Goal: Information Seeking & Learning: Learn about a topic

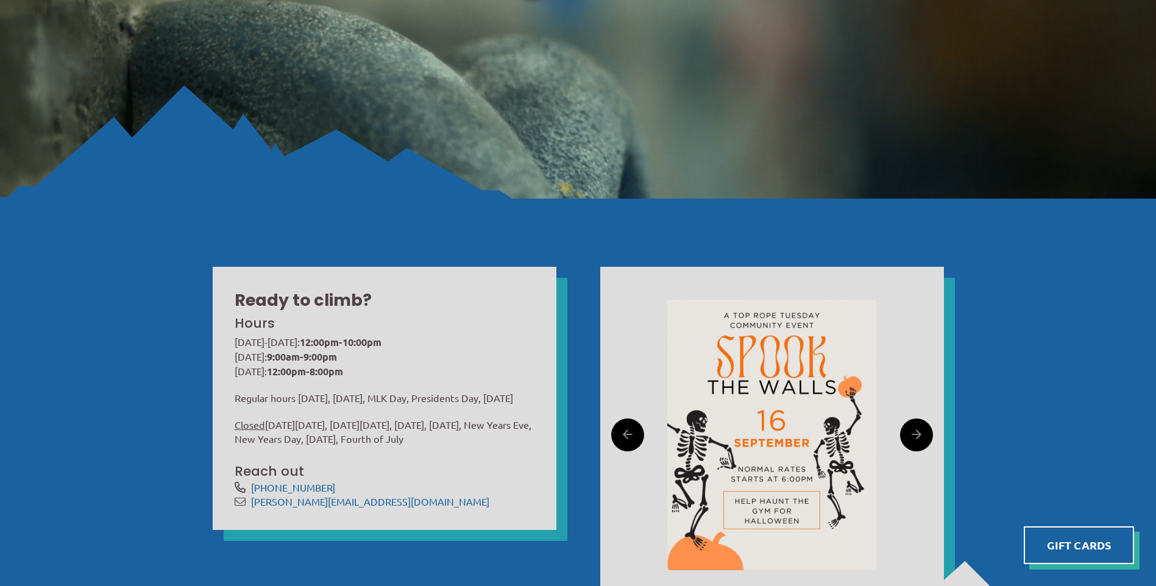
scroll to position [427, 0]
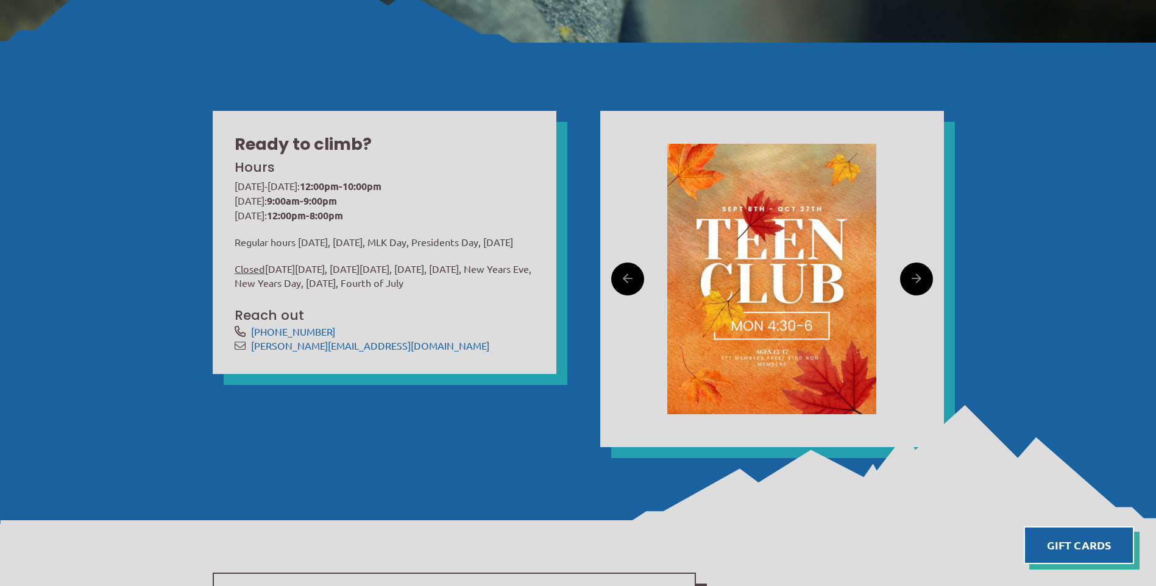
click at [918, 278] on icon at bounding box center [917, 278] width 10 height 19
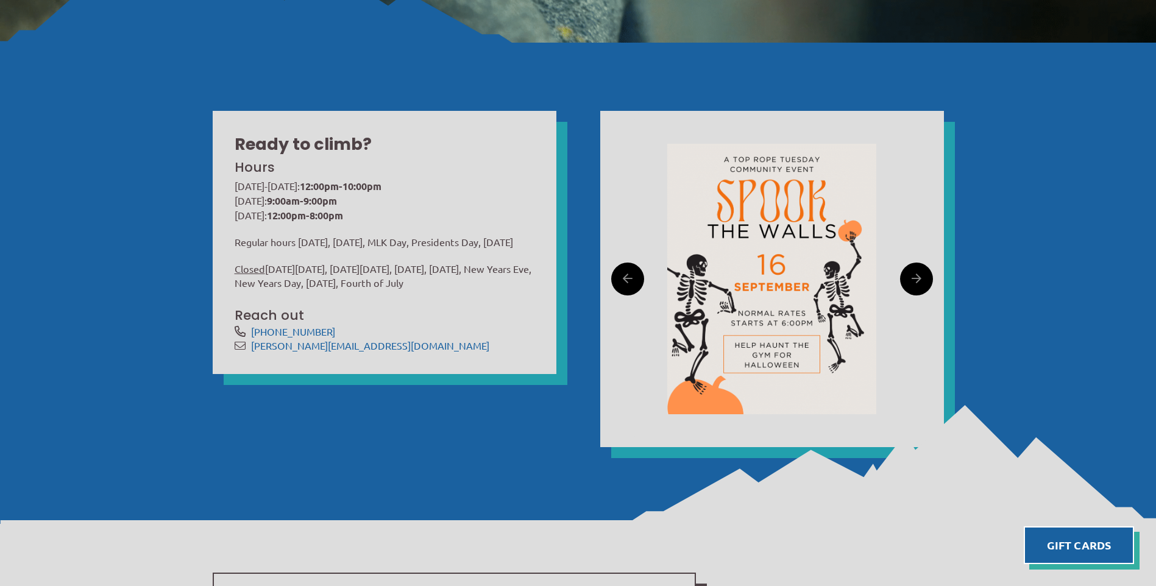
click at [918, 278] on icon at bounding box center [917, 278] width 10 height 19
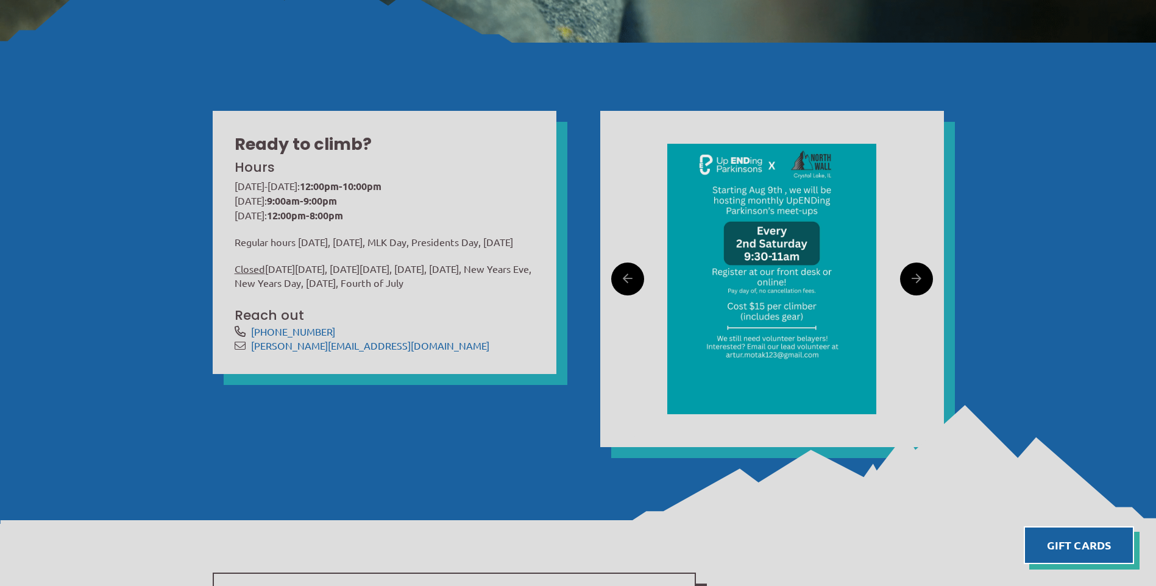
click at [918, 278] on icon at bounding box center [917, 278] width 10 height 19
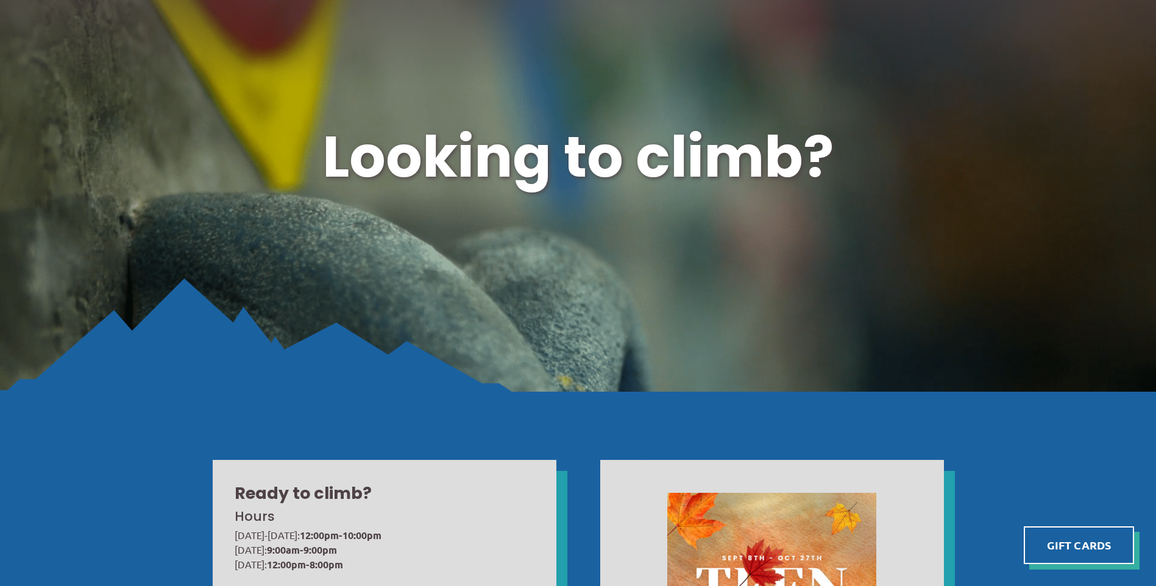
scroll to position [0, 0]
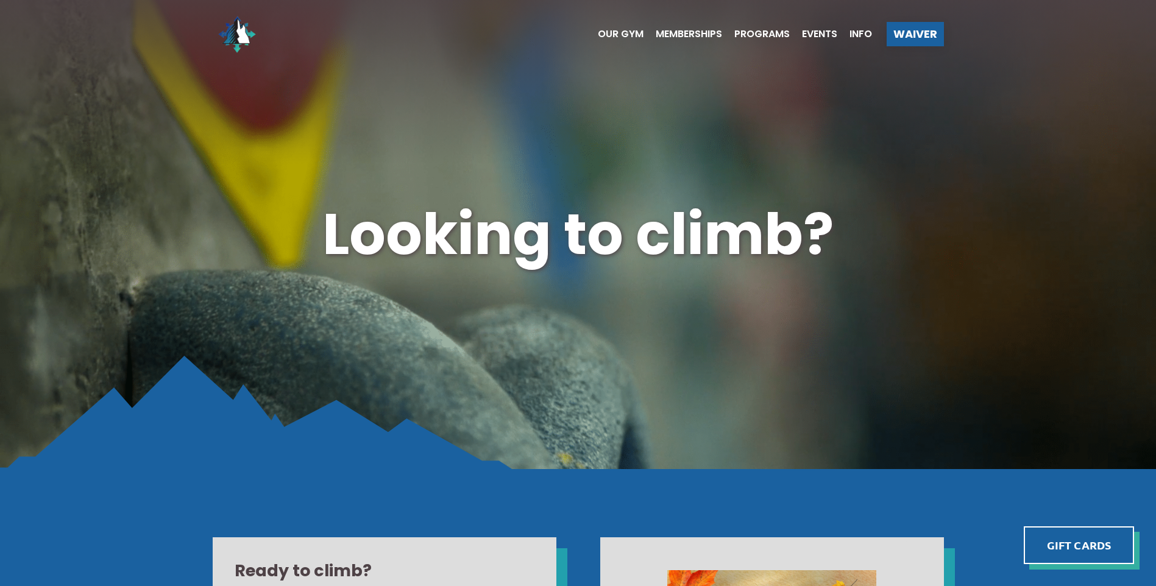
click at [747, 29] on ul "Our Gym Memberships Programs Events Info" at bounding box center [729, 34] width 286 height 49
click at [753, 35] on span "Programs" at bounding box center [761, 34] width 55 height 10
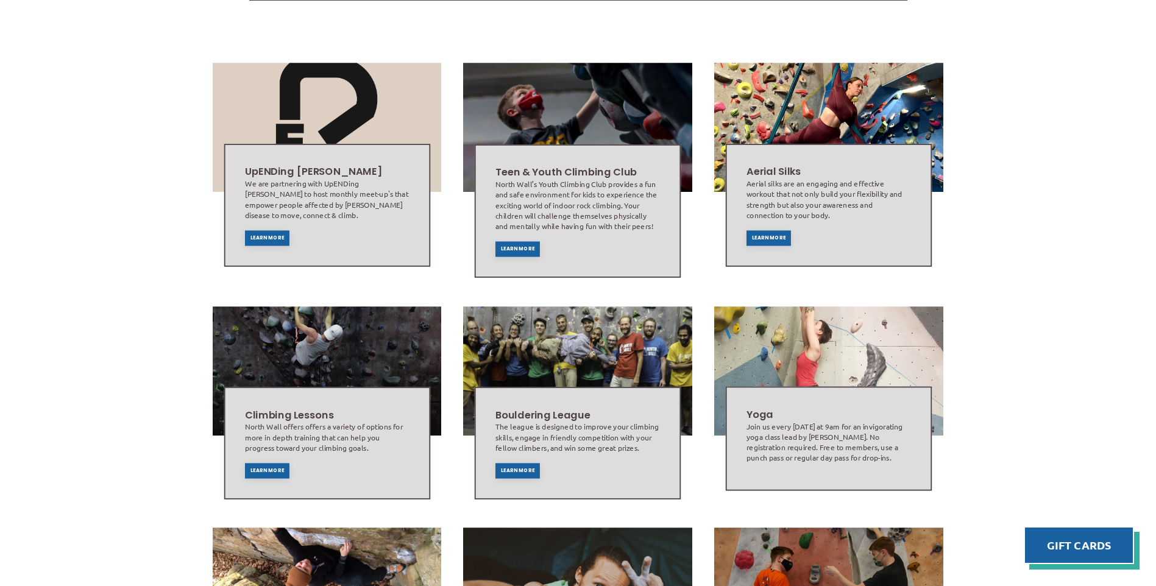
scroll to position [305, 0]
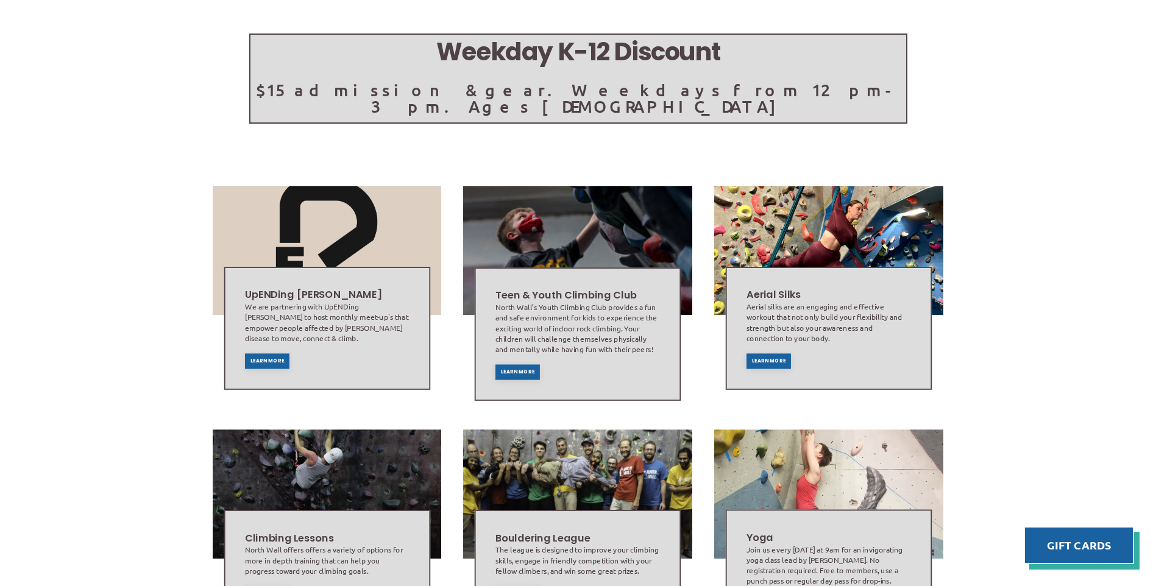
click at [525, 369] on span "Learn More" at bounding box center [518, 371] width 34 height 5
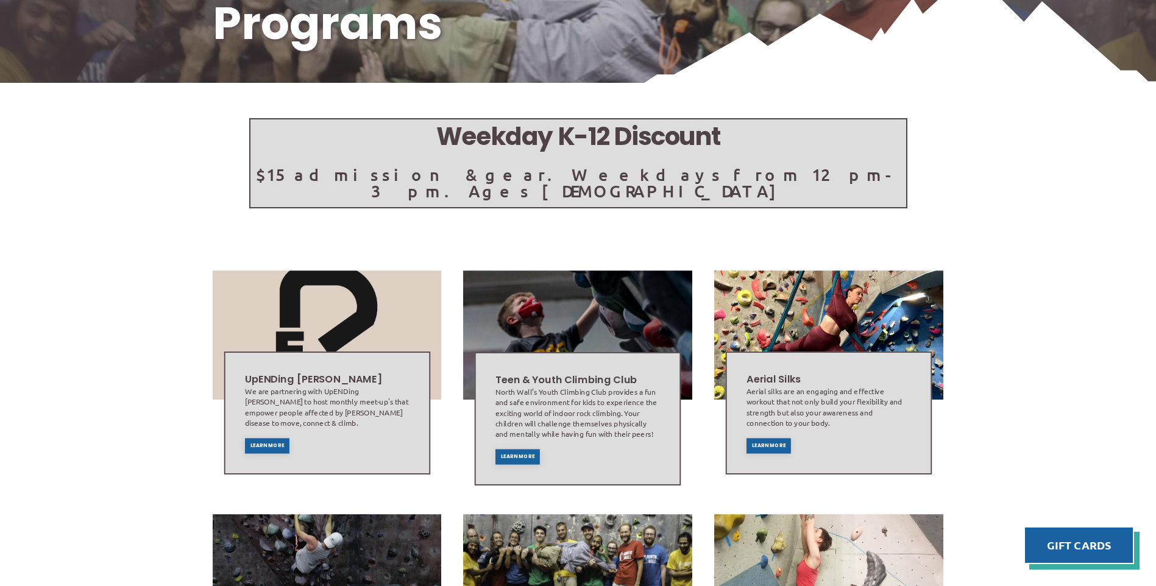
scroll to position [0, 0]
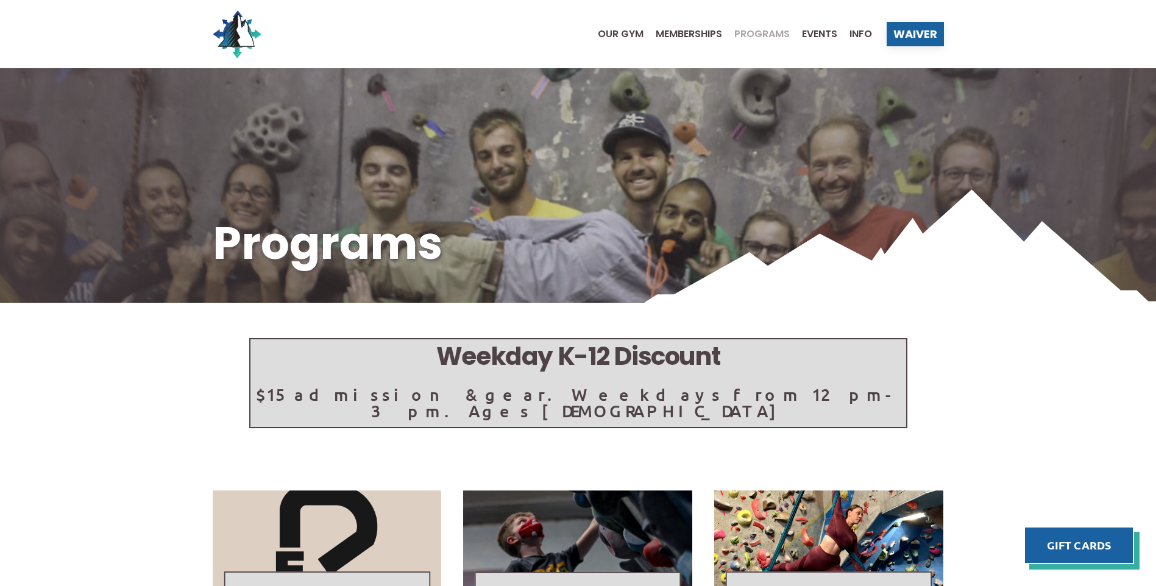
click at [619, 32] on span "Our Gym" at bounding box center [621, 34] width 46 height 10
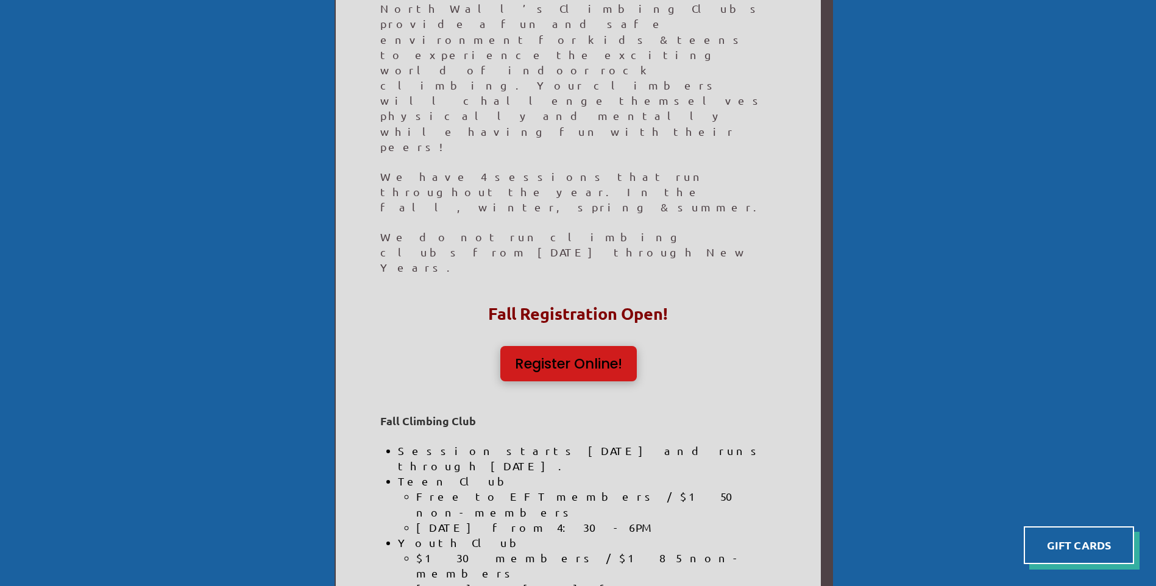
scroll to position [427, 0]
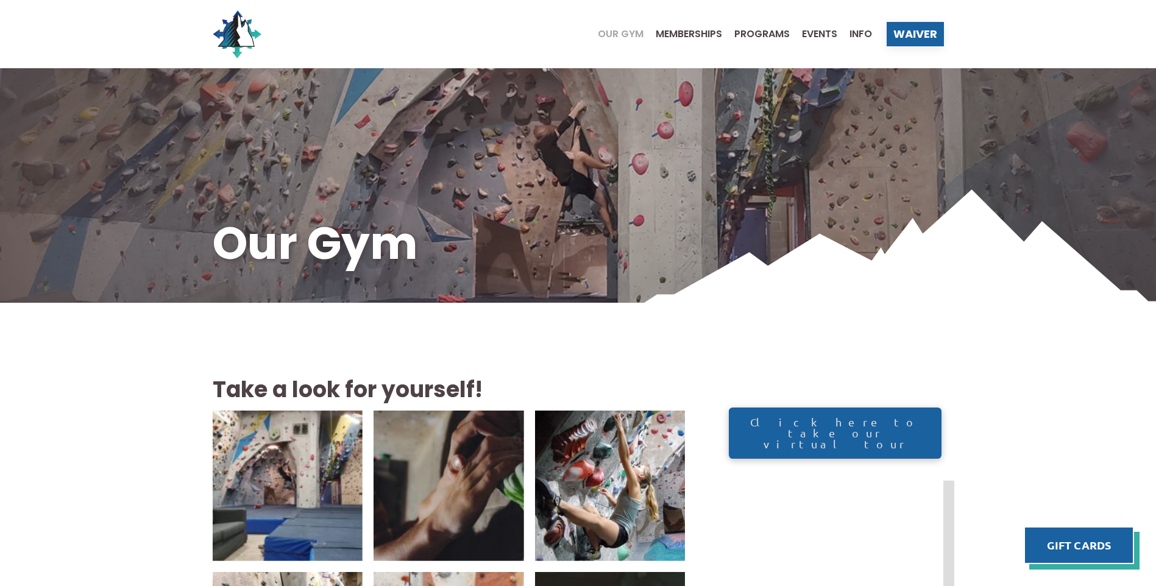
click at [817, 35] on span "Events" at bounding box center [819, 34] width 35 height 10
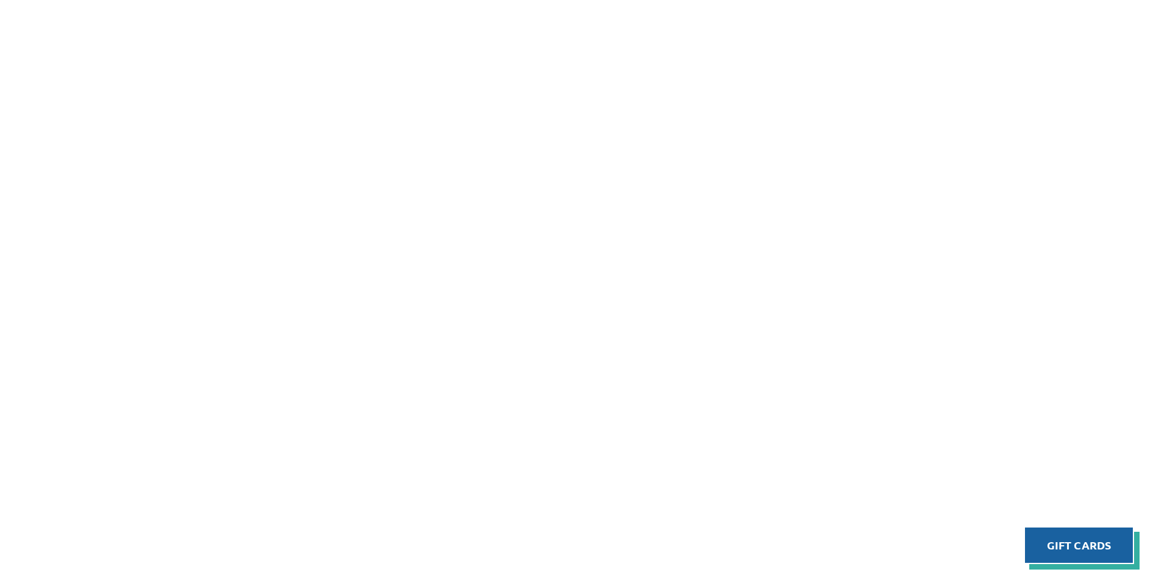
scroll to position [549, 0]
